Goal: Find specific page/section: Find specific page/section

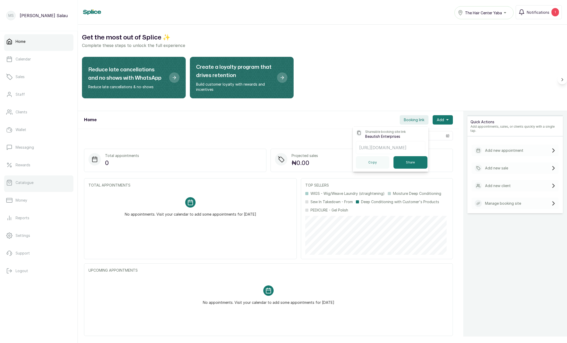
click at [31, 184] on p "Catalogue" at bounding box center [25, 182] width 18 height 5
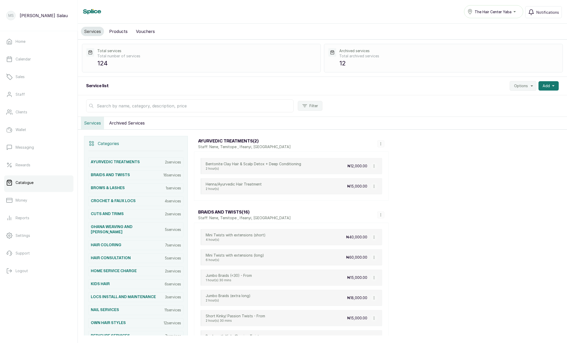
click at [143, 120] on button "Archived Services" at bounding box center [127, 123] width 42 height 12
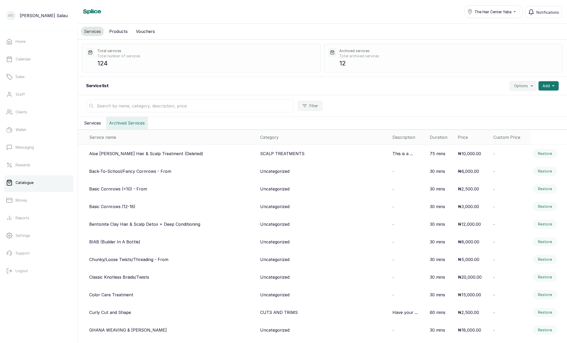
click at [194, 108] on input "text" at bounding box center [190, 105] width 208 height 13
paste input "BIAB"
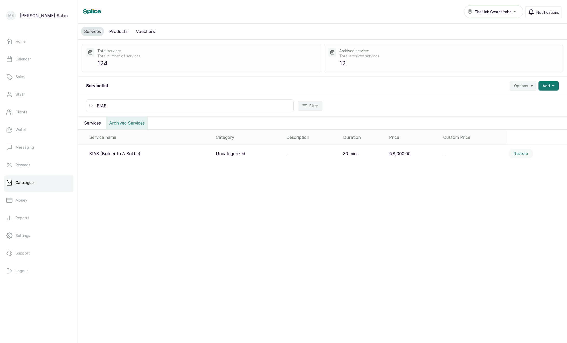
click at [95, 125] on button "Services" at bounding box center [92, 123] width 23 height 12
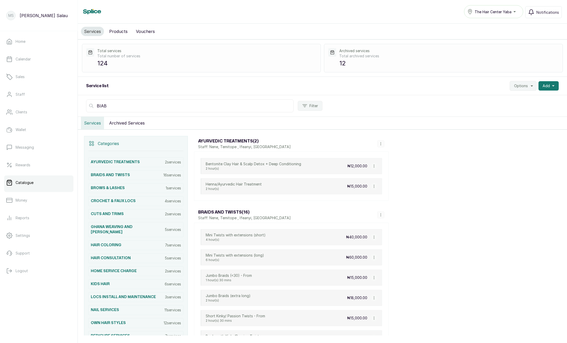
click at [136, 104] on input "BIAB" at bounding box center [190, 105] width 208 height 13
type input "B"
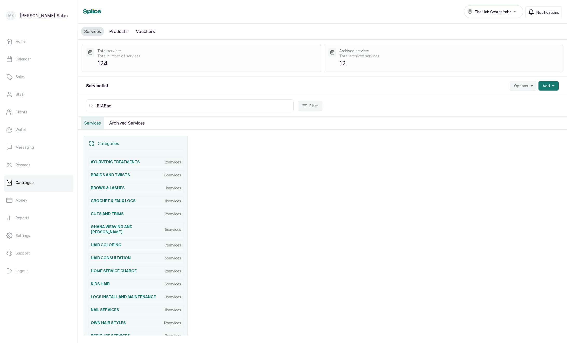
click at [131, 119] on button "Archived Services" at bounding box center [127, 123] width 42 height 12
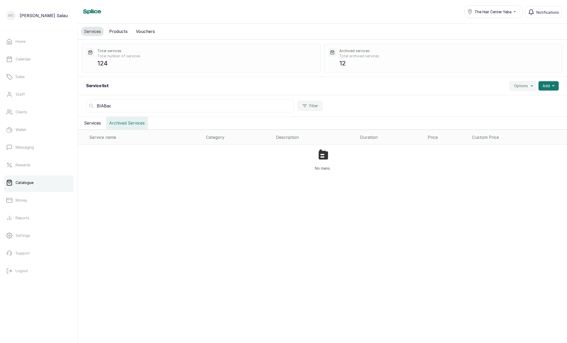
click at [135, 110] on input "BIABac" at bounding box center [190, 105] width 208 height 13
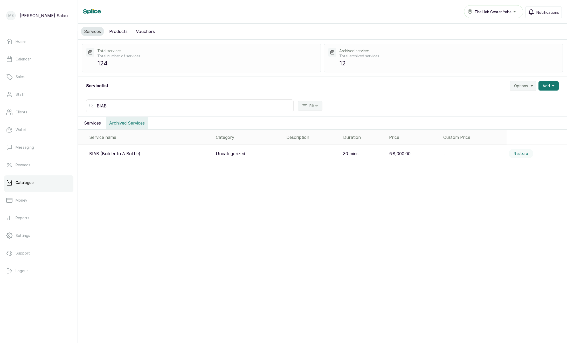
click at [89, 118] on button "Services" at bounding box center [92, 123] width 23 height 12
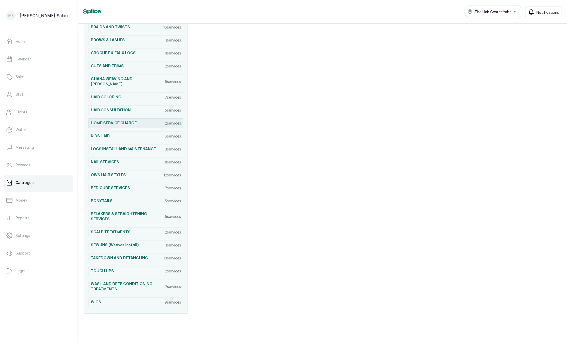
scroll to position [101, 0]
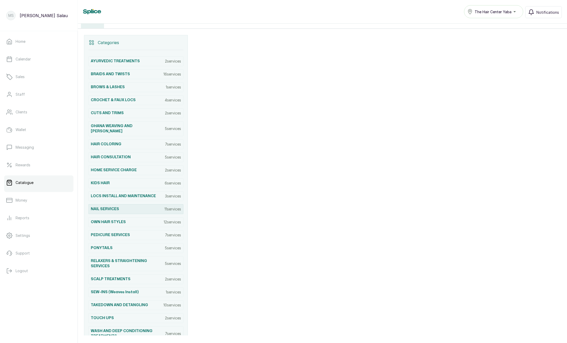
click at [125, 205] on div "NAIL SERVICES 11 services" at bounding box center [135, 209] width 95 height 10
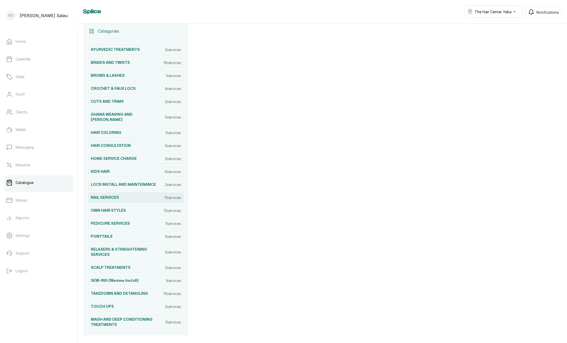
click at [142, 193] on div "NAIL SERVICES 11 services" at bounding box center [135, 198] width 95 height 10
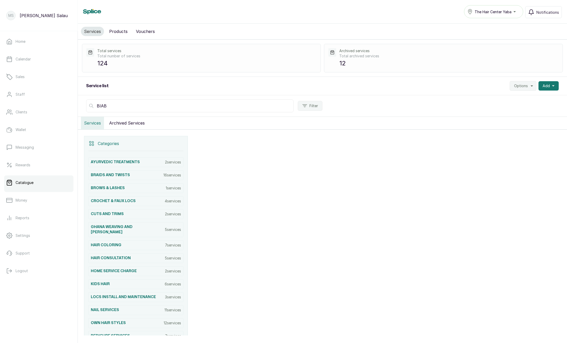
drag, startPoint x: 127, startPoint y: 106, endPoint x: 122, endPoint y: 107, distance: 4.7
click at [127, 106] on input "BIAB" at bounding box center [190, 105] width 208 height 13
type input "="
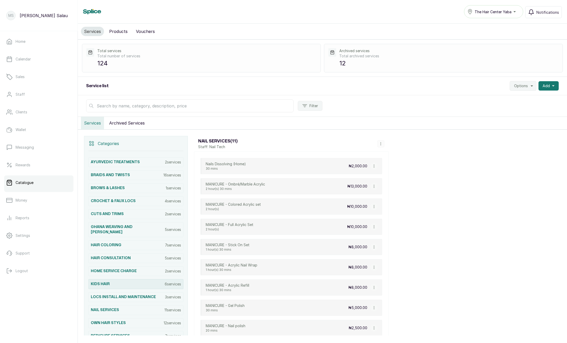
scroll to position [120, 0]
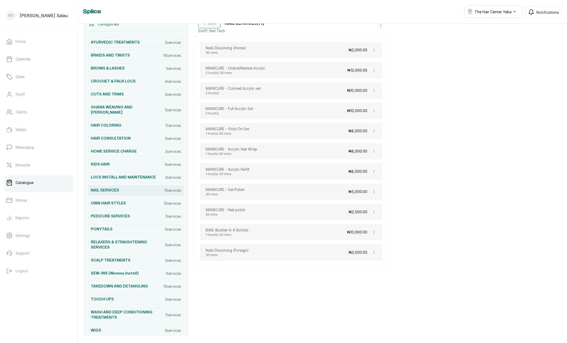
click at [132, 185] on div "NAIL SERVICES 11 services" at bounding box center [135, 190] width 95 height 10
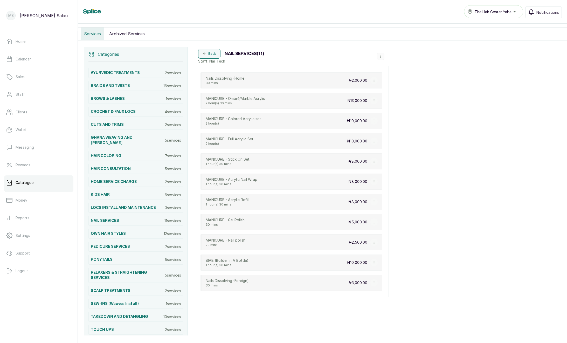
scroll to position [83, 0]
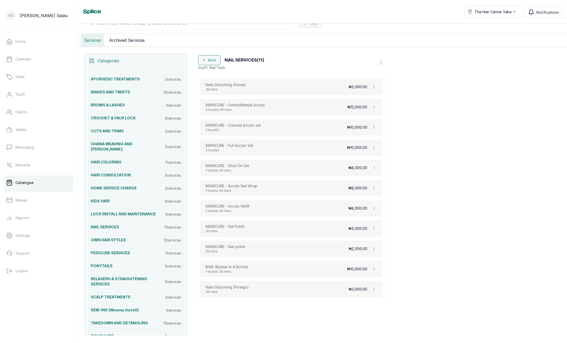
click at [292, 89] on div "Nails Dissolving (Home) 30 mins ₦2,000.00" at bounding box center [292, 87] width 182 height 16
click at [374, 86] on icon "button" at bounding box center [374, 87] width 4 height 4
click at [404, 50] on span "View Service" at bounding box center [399, 48] width 25 height 6
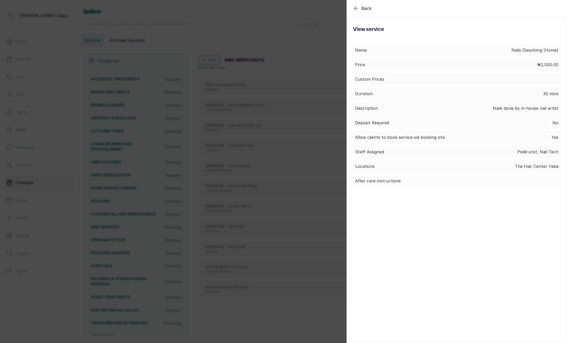
click at [291, 79] on div "Back Service View service Name Nails Dissolving (Home) Price ₦2,000.00 Custom P…" at bounding box center [283, 171] width 567 height 343
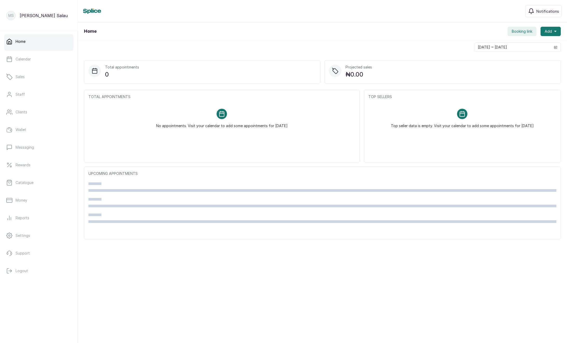
click at [516, 34] on span "Booking link" at bounding box center [522, 31] width 20 height 5
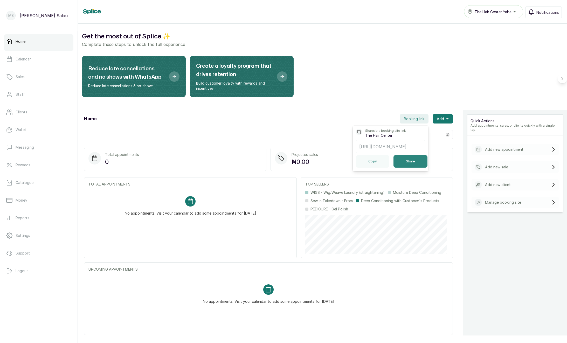
click at [399, 163] on button "Share" at bounding box center [410, 161] width 34 height 12
click at [32, 187] on link "Catalogue" at bounding box center [38, 182] width 69 height 15
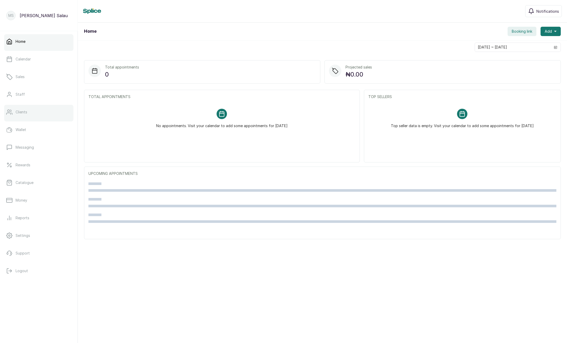
click at [26, 108] on link "Clients" at bounding box center [38, 112] width 69 height 15
